Goal: Task Accomplishment & Management: Manage account settings

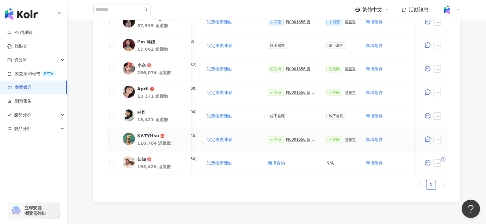
scroll to position [0, 100]
click at [294, 139] on div "PJ0001656 資生堂_ETTUSAIS眼線膠筆+睫毛底膏_9-10月_IG Reels+Threads圖文" at bounding box center [300, 140] width 31 height 4
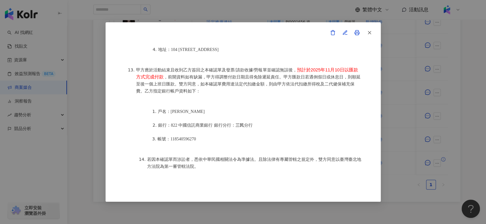
scroll to position [773, 0]
click at [372, 34] on button "button" at bounding box center [369, 33] width 12 height 12
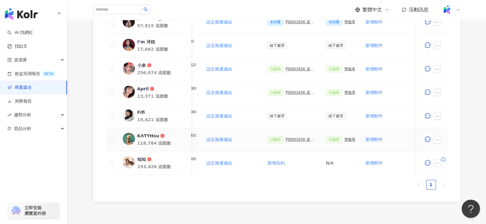
click at [344, 141] on div "已簽回 勞報單" at bounding box center [340, 139] width 29 height 7
click at [344, 138] on div "勞報單" at bounding box center [349, 140] width 11 height 4
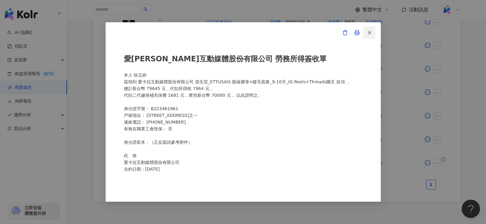
click at [370, 32] on icon "button" at bounding box center [369, 33] width 6 height 6
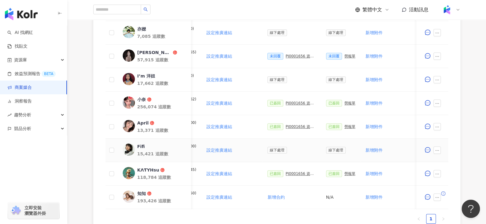
scroll to position [197, 0]
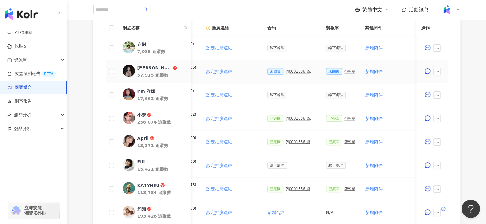
click at [293, 71] on div "PJ0001656 資生堂_ETTUSAIS眼線膠筆+睫毛底膏_9-10月_IG Reels+Threads圖文" at bounding box center [300, 71] width 31 height 4
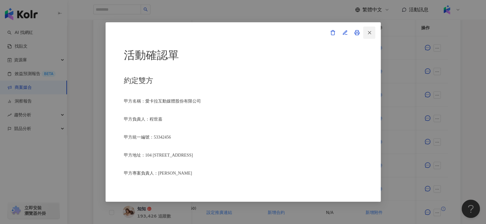
click at [365, 33] on button "button" at bounding box center [369, 33] width 12 height 12
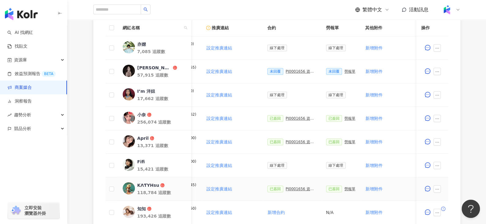
click at [148, 182] on div "KΛƬYHsu" at bounding box center [148, 185] width 22 height 6
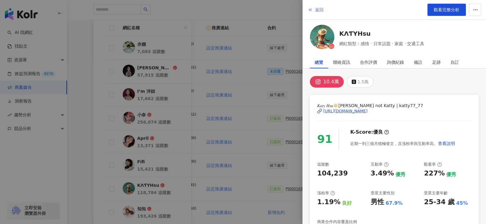
click at [319, 10] on span "返回" at bounding box center [319, 9] width 9 height 5
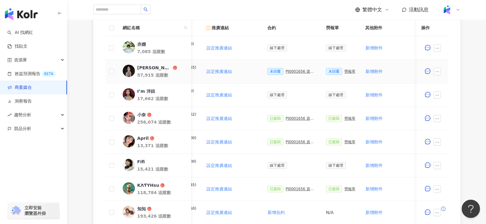
click at [288, 69] on div "PJ0001656 資生堂_ETTUSAIS眼線膠筆+睫毛底膏_9-10月_IG Reels+Threads圖文" at bounding box center [300, 71] width 31 height 4
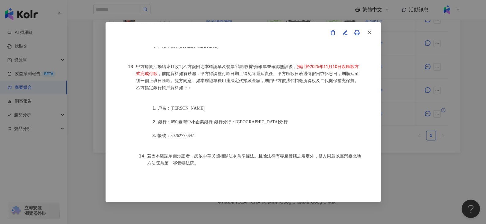
scroll to position [299, 0]
click at [369, 33] on line "button" at bounding box center [369, 32] width 3 height 3
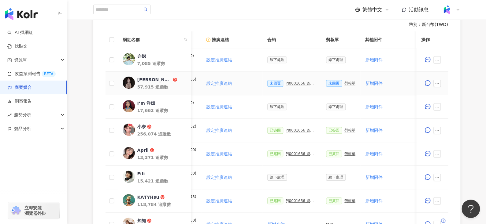
scroll to position [185, 0]
click at [288, 81] on div "PJ0001656 資生堂_ETTUSAIS眼線膠筆+睫毛底膏_9-10月_IG Reels+Threads圖文" at bounding box center [300, 83] width 31 height 4
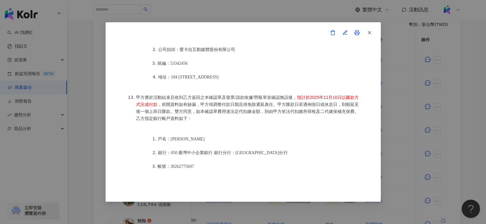
scroll to position [747, 0]
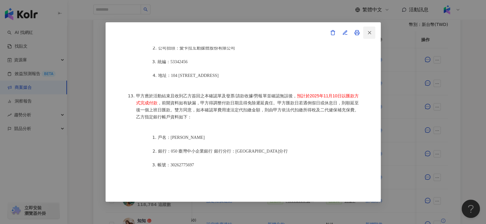
click at [368, 35] on icon "button" at bounding box center [369, 33] width 6 height 6
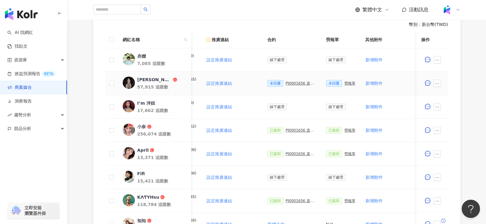
click at [145, 79] on div "[PERSON_NAME]" at bounding box center [154, 80] width 34 height 6
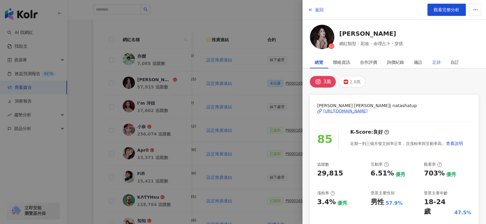
click at [440, 63] on div "足跡" at bounding box center [436, 62] width 18 height 12
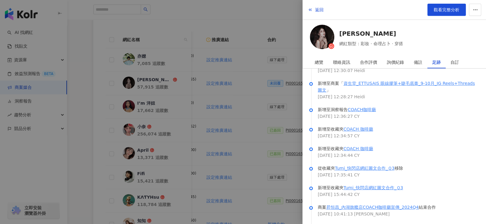
scroll to position [0, 0]
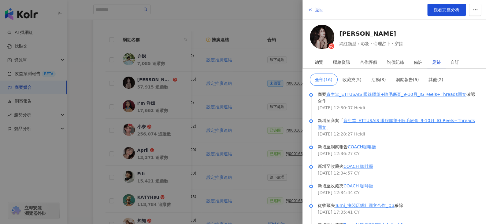
click at [320, 7] on span "返回" at bounding box center [319, 9] width 9 height 5
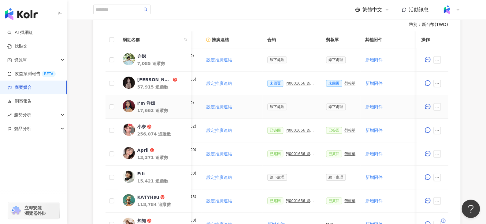
scroll to position [0, 122]
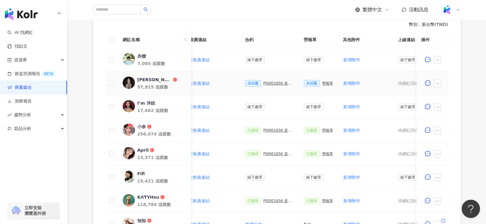
click at [322, 81] on div "勞報單" at bounding box center [327, 83] width 11 height 4
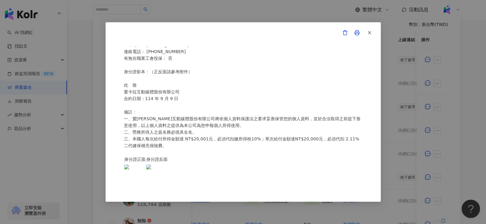
scroll to position [229, 0]
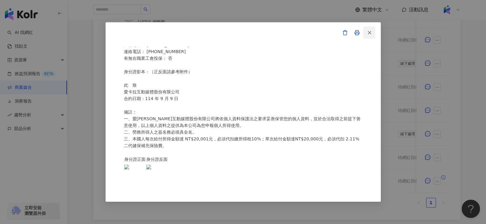
click at [370, 33] on icon "button" at bounding box center [369, 33] width 6 height 6
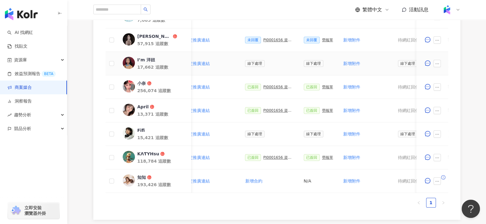
scroll to position [187, 0]
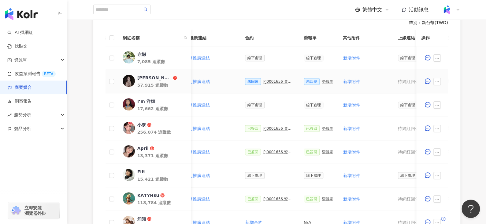
click at [274, 80] on div "PJ0001656 資生堂_ETTUSAIS眼線膠筆+睫毛底膏_9-10月_IG Reels+Threads圖文" at bounding box center [278, 81] width 31 height 4
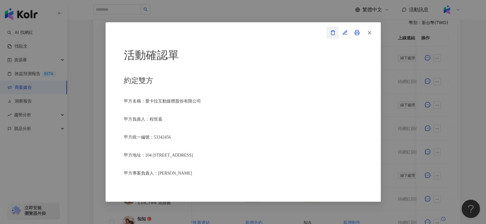
click at [332, 29] on span "button" at bounding box center [333, 32] width 6 height 6
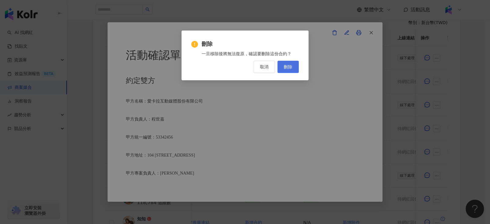
click at [288, 67] on span "刪除" at bounding box center [288, 66] width 9 height 5
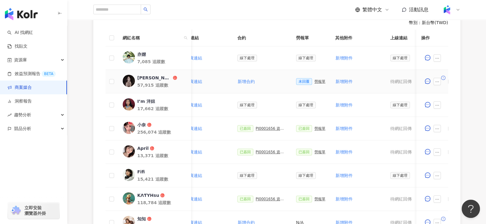
scroll to position [0, 0]
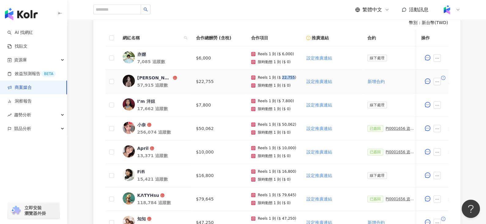
drag, startPoint x: 279, startPoint y: 76, endPoint x: 290, endPoint y: 76, distance: 11.0
click at [290, 76] on p "Reels 1 則 ($ 22,755)" at bounding box center [277, 77] width 39 height 4
copy p "22,755"
click at [143, 75] on div "[PERSON_NAME]" at bounding box center [154, 78] width 34 height 6
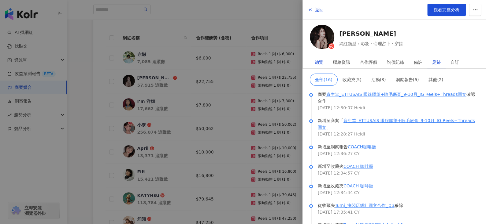
click at [319, 63] on div "總覽" at bounding box center [318, 62] width 9 height 12
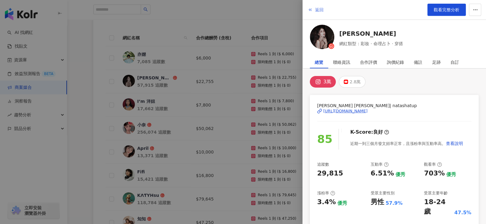
click at [314, 9] on button "返回" at bounding box center [315, 10] width 17 height 12
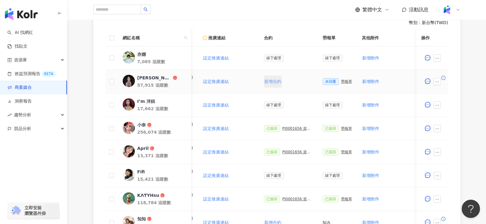
scroll to position [0, 104]
click at [341, 81] on div "勞報單" at bounding box center [345, 81] width 11 height 4
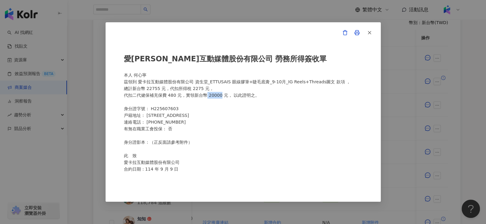
drag, startPoint x: 205, startPoint y: 95, endPoint x: 218, endPoint y: 96, distance: 12.3
click at [218, 96] on div "愛卡拉互動媒體股份有限公司 勞務所得簽收單 本人 何心寧 茲領到 愛卡拉互動媒體股份有限公司 資生堂_ETTUSAIS 眼線膠筆+睫毛底膏_9-10月_IG …" at bounding box center [243, 112] width 238 height 130
copy div "20000"
drag, startPoint x: 145, startPoint y: 88, endPoint x: 154, endPoint y: 88, distance: 9.2
click at [154, 88] on div "愛卡拉互動媒體股份有限公司 勞務所得簽收單 本人 何心寧 茲領到 愛卡拉互動媒體股份有限公司 資生堂_ETTUSAIS 眼線膠筆+睫毛底膏_9-10月_IG …" at bounding box center [243, 112] width 238 height 130
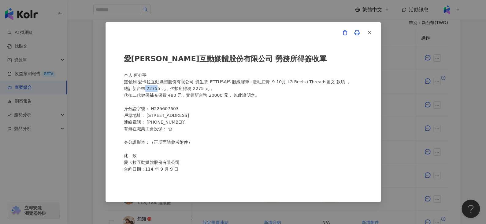
click at [149, 89] on div "愛卡拉互動媒體股份有限公司 勞務所得簽收單 本人 何心寧 茲領到 愛卡拉互動媒體股份有限公司 資生堂_ETTUSAIS 眼線膠筆+睫毛底膏_9-10月_IG …" at bounding box center [243, 112] width 238 height 130
drag, startPoint x: 146, startPoint y: 90, endPoint x: 156, endPoint y: 90, distance: 10.4
click at [156, 90] on div "愛卡拉互動媒體股份有限公司 勞務所得簽收單 本人 何心寧 茲領到 愛卡拉互動媒體股份有限公司 資生堂_ETTUSAIS 眼線膠筆+睫毛底膏_9-10月_IG …" at bounding box center [243, 112] width 238 height 130
drag, startPoint x: 157, startPoint y: 90, endPoint x: 146, endPoint y: 90, distance: 10.7
click at [146, 90] on div "愛卡拉互動媒體股份有限公司 勞務所得簽收單 本人 何心寧 茲領到 愛卡拉互動媒體股份有限公司 資生堂_ETTUSAIS 眼線膠筆+睫毛底膏_9-10月_IG …" at bounding box center [243, 112] width 238 height 130
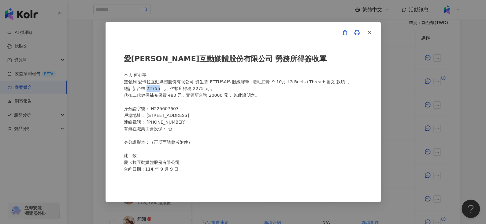
copy div "22755"
drag, startPoint x: 189, startPoint y: 88, endPoint x: 199, endPoint y: 89, distance: 9.2
click at [199, 89] on div "愛卡拉互動媒體股份有限公司 勞務所得簽收單 本人 何心寧 茲領到 愛卡拉互動媒體股份有限公司 資生堂_ETTUSAIS 眼線膠筆+睫毛底膏_9-10月_IG …" at bounding box center [243, 112] width 238 height 130
copy div "2275"
click at [342, 33] on icon "button" at bounding box center [345, 33] width 6 height 6
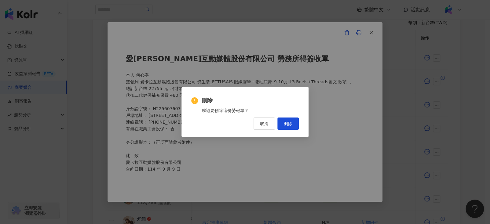
click at [289, 130] on div "刪除 確認要刪除這份勞報單？ 取消 刪除" at bounding box center [245, 112] width 127 height 50
click at [288, 127] on button "刪除" at bounding box center [287, 124] width 21 height 12
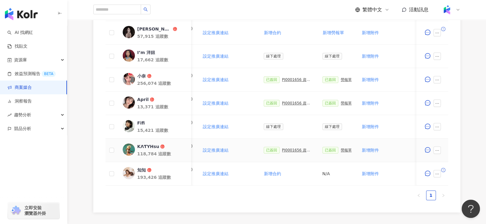
scroll to position [242, 0]
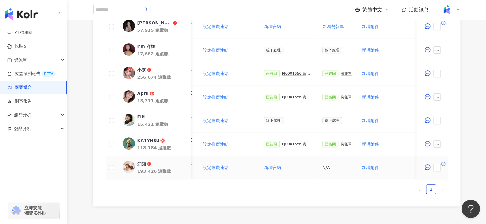
click at [138, 161] on div "知知" at bounding box center [141, 164] width 9 height 6
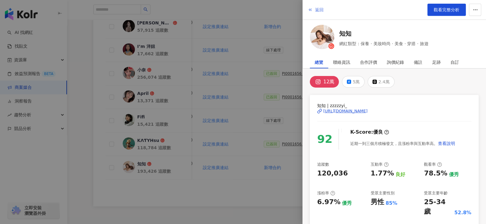
click at [313, 8] on button "返回" at bounding box center [315, 10] width 17 height 12
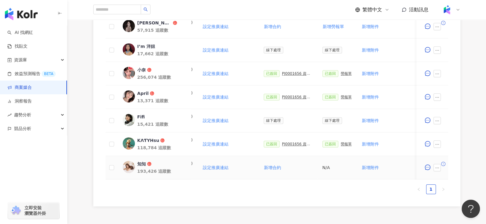
scroll to position [0, 0]
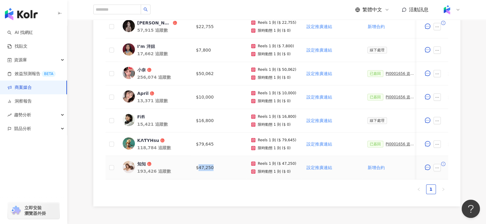
drag, startPoint x: 197, startPoint y: 167, endPoint x: 225, endPoint y: 166, distance: 28.4
click at [225, 166] on td "$47,250" at bounding box center [218, 168] width 55 height 24
copy td "47,250"
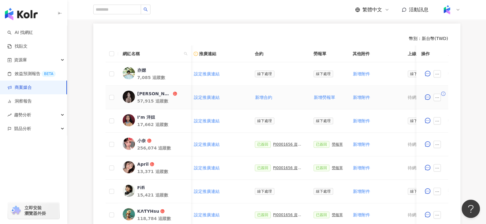
scroll to position [0, 185]
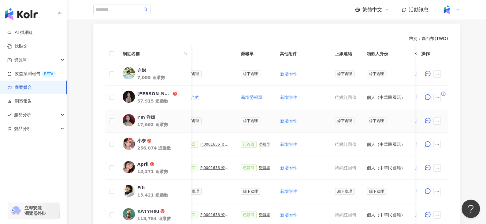
click at [440, 117] on span at bounding box center [438, 120] width 10 height 7
click at [439, 118] on button "button" at bounding box center [436, 120] width 7 height 7
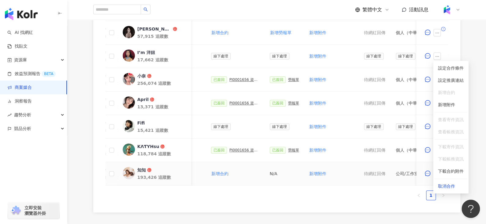
scroll to position [292, 0]
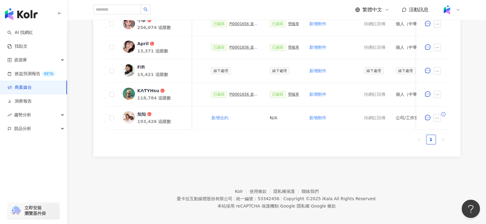
click at [319, 136] on div "網紅名稱 合作總酬勞 (含稅) 合作項目 推廣連結 合約 勞報單 其他附件 上線連結 領款人身份 備註 付款狀態 操作 亦嬨 7,085 追蹤數 $6,000…" at bounding box center [276, 35] width 342 height 220
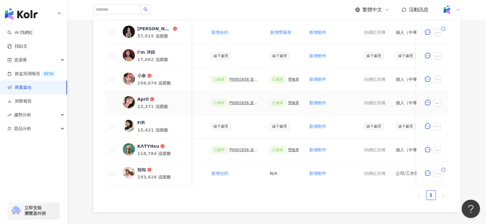
scroll to position [237, 0]
